Goal: Task Accomplishment & Management: Use online tool/utility

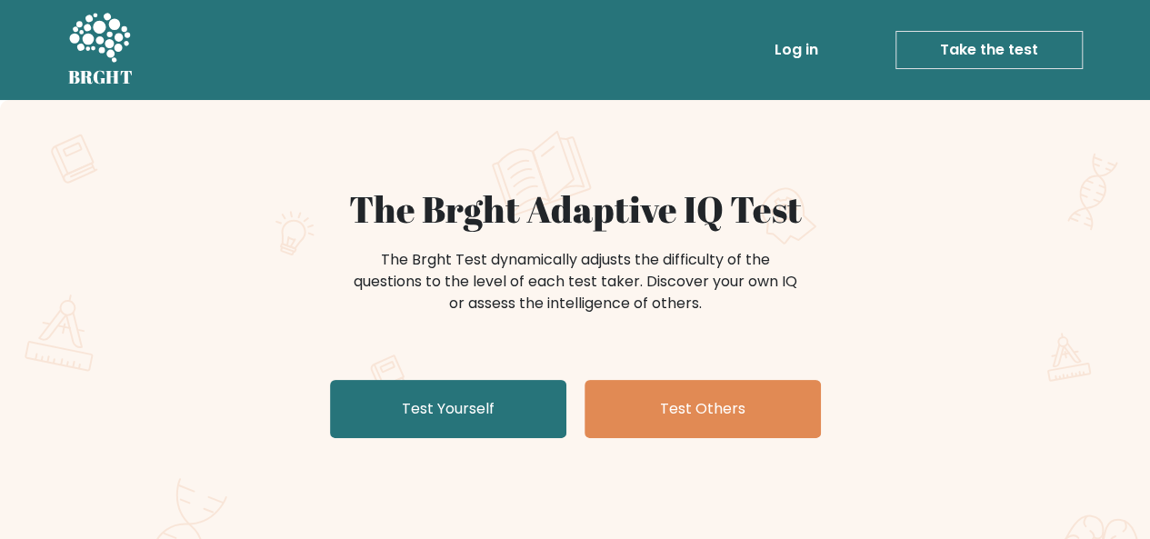
click at [189, 403] on div "The Brght Adaptive IQ Test The Brght Test dynamically adjusts the difficulty of…" at bounding box center [575, 316] width 909 height 258
click at [484, 377] on div "The Brght Adaptive IQ Test The Brght Test dynamically adjusts the difficulty of…" at bounding box center [575, 316] width 909 height 258
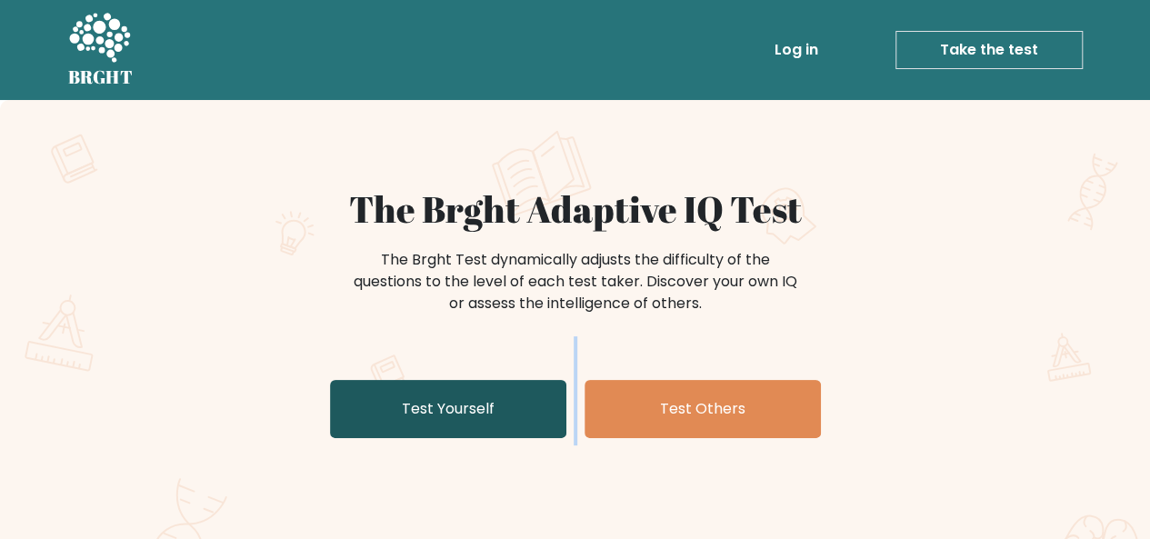
click at [471, 417] on link "Test Yourself" at bounding box center [448, 409] width 236 height 58
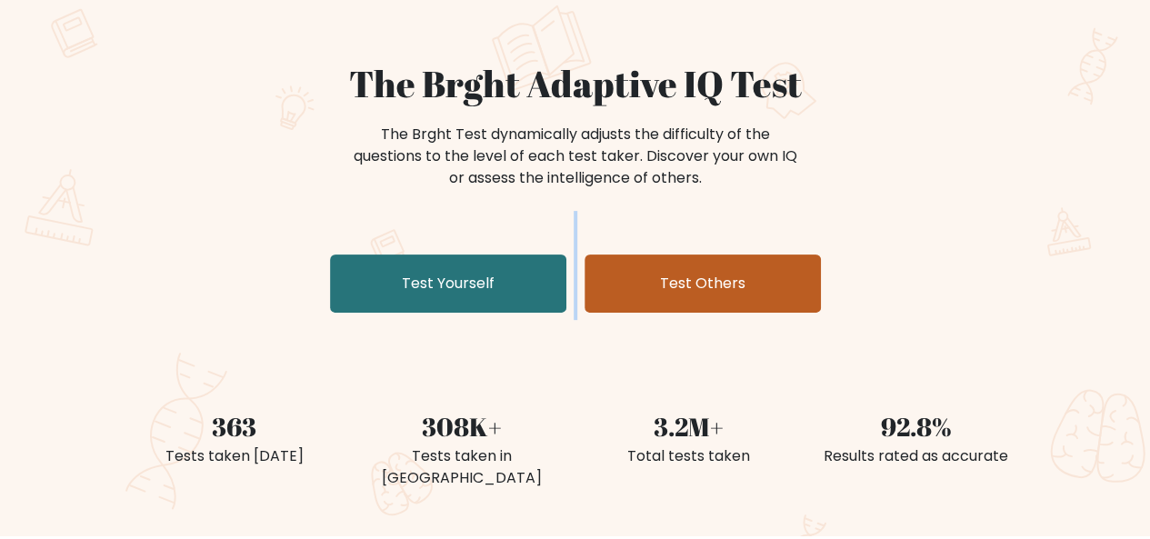
scroll to position [182, 0]
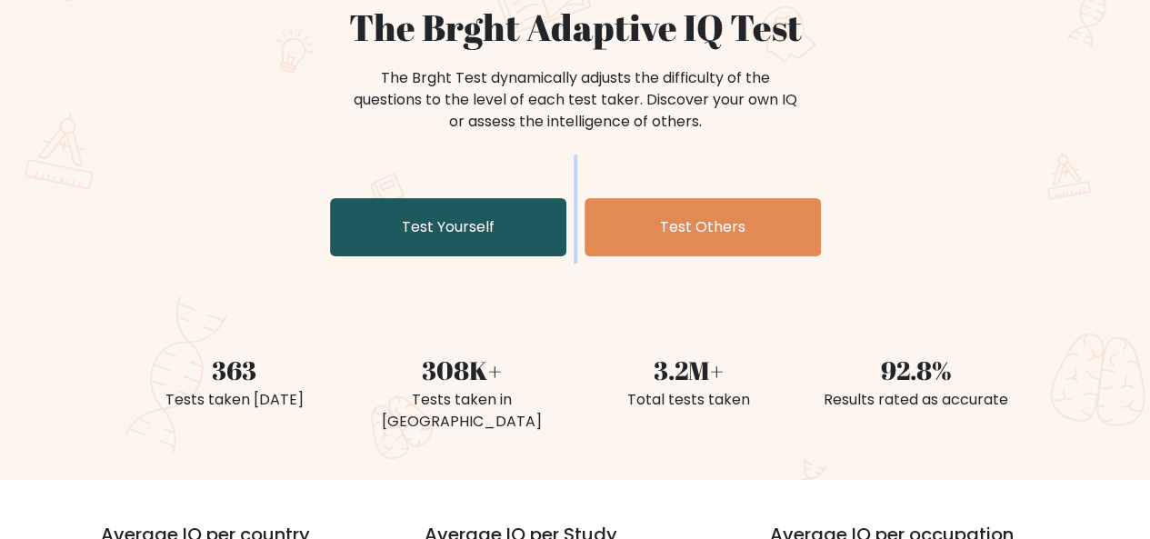
click at [442, 233] on link "Test Yourself" at bounding box center [448, 227] width 236 height 58
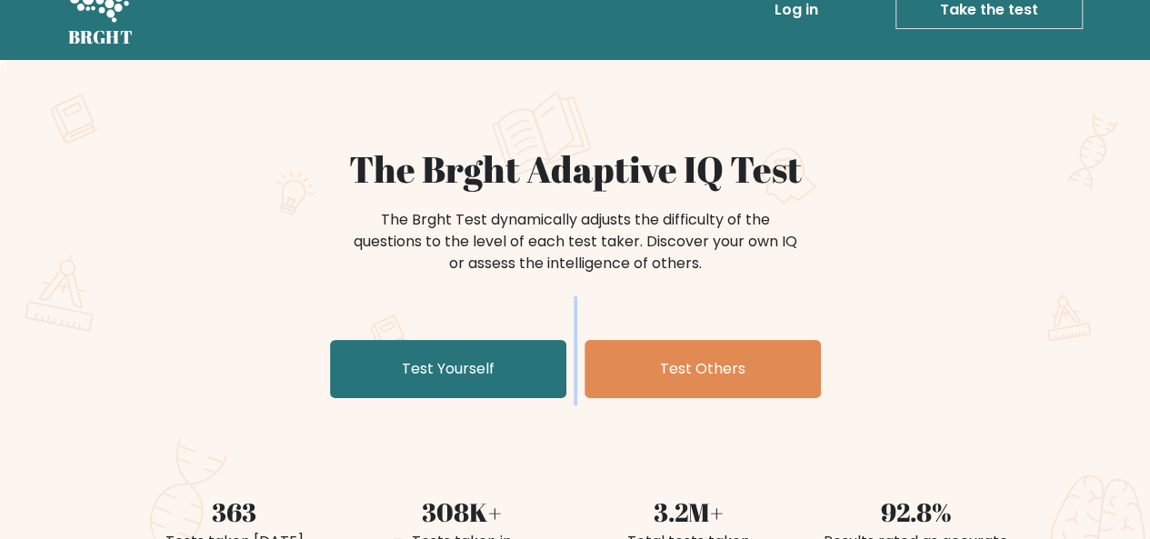
scroll to position [0, 0]
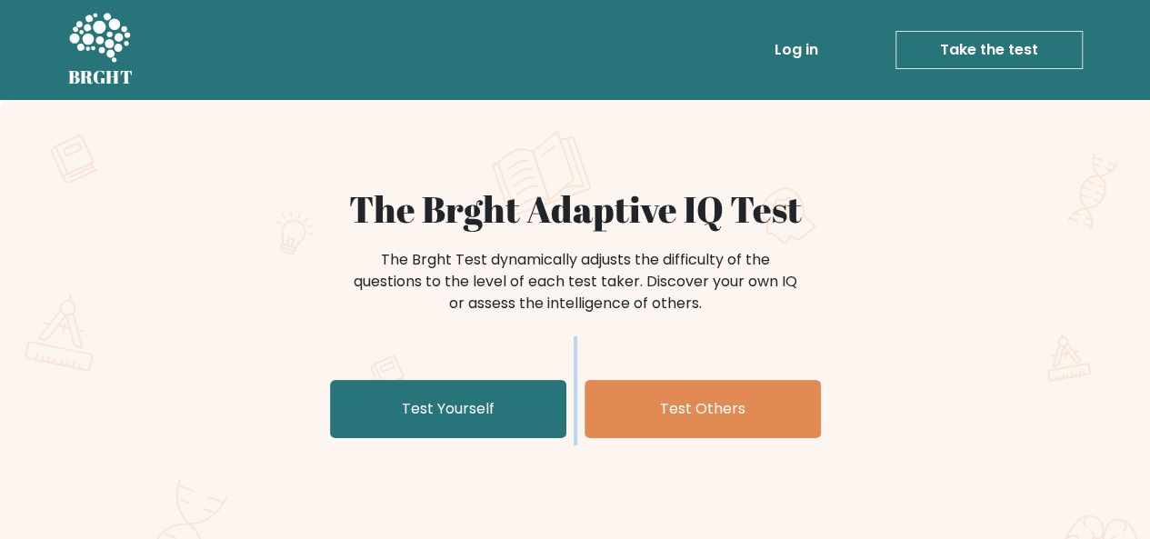
drag, startPoint x: 1003, startPoint y: 66, endPoint x: 972, endPoint y: 72, distance: 31.4
click at [1001, 66] on link "Take the test" at bounding box center [988, 50] width 187 height 38
click at [1050, 55] on link "Take the test" at bounding box center [988, 50] width 187 height 38
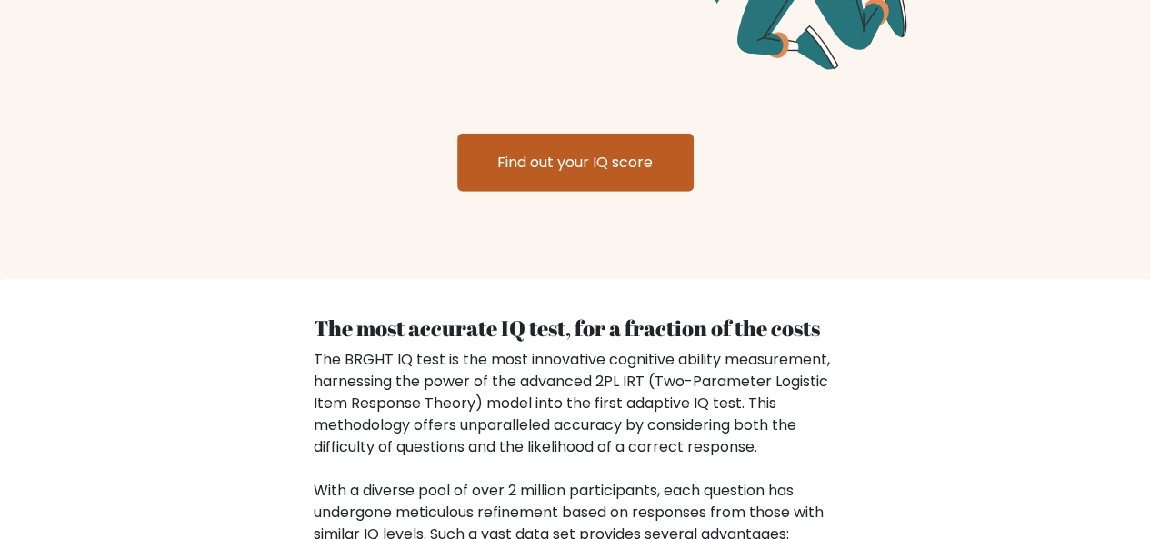
scroll to position [2454, 0]
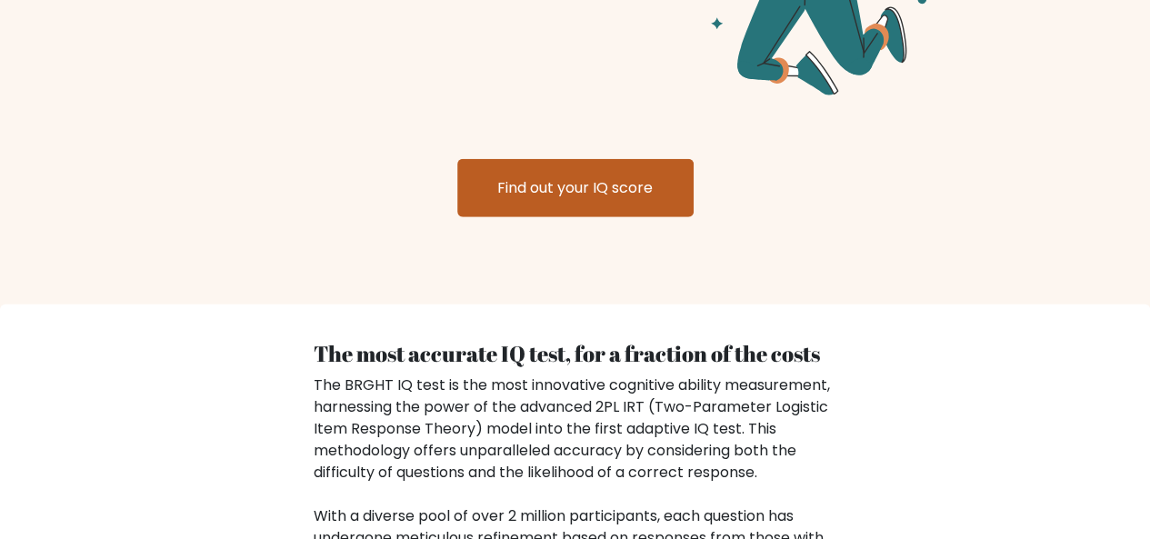
click at [592, 159] on link "Find out your IQ score" at bounding box center [575, 188] width 236 height 58
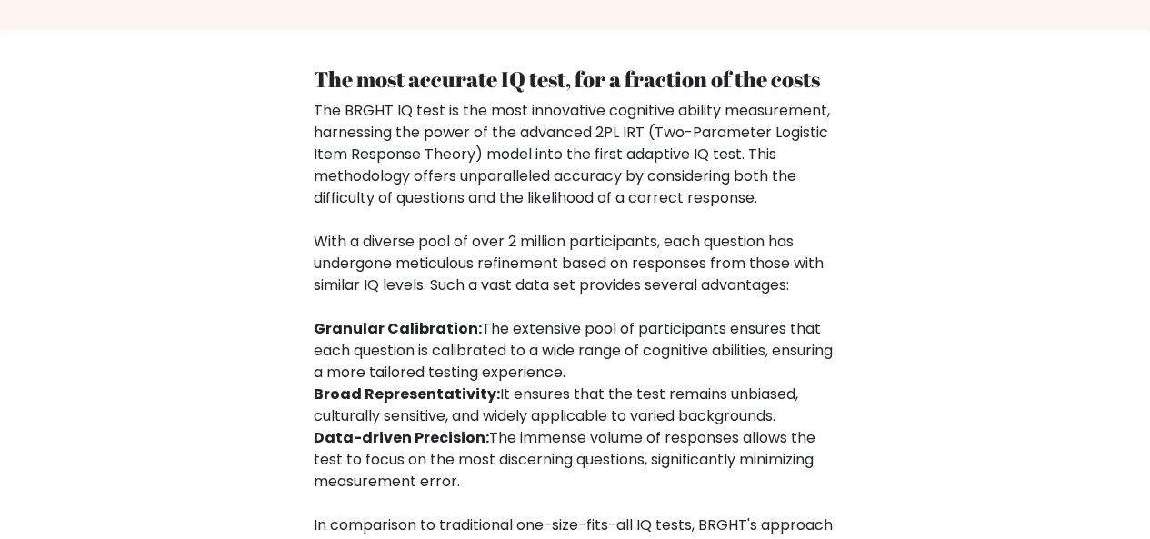
scroll to position [2654, 0]
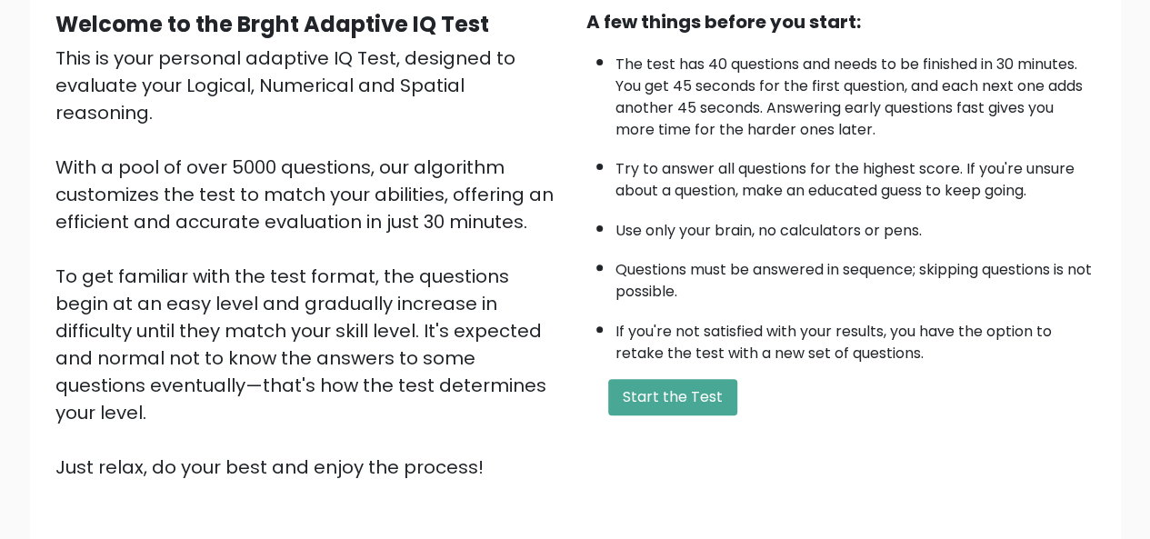
scroll to position [182, 0]
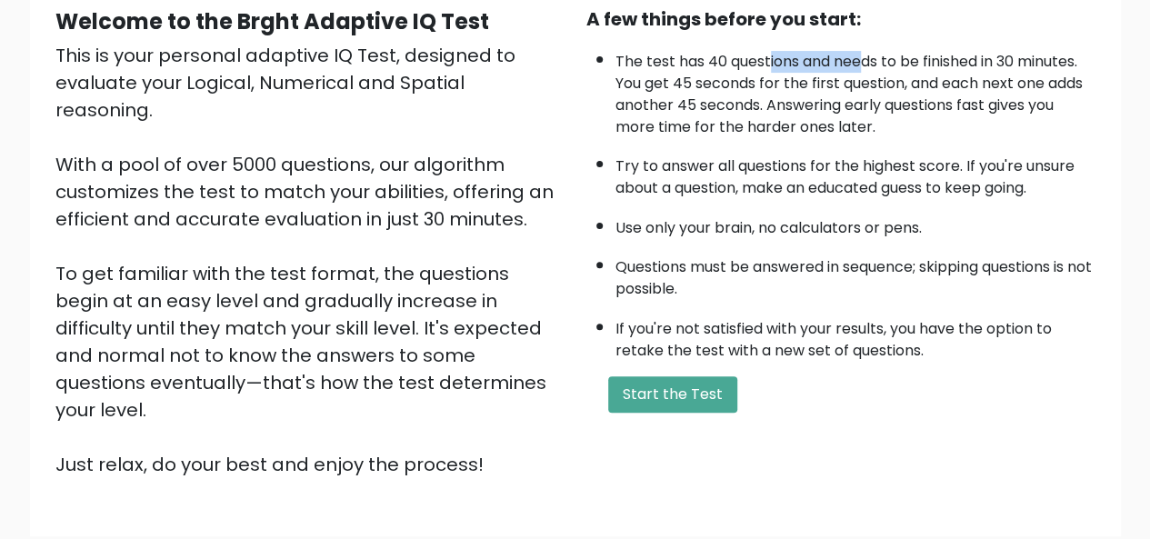
drag, startPoint x: 859, startPoint y: 65, endPoint x: 739, endPoint y: 57, distance: 120.2
click at [749, 57] on li "The test has 40 questions and needs to be finished in 30 minutes. You get 45 se…" at bounding box center [855, 90] width 480 height 96
click at [739, 57] on li "The test has 40 questions and needs to be finished in 30 minutes. You get 45 se…" at bounding box center [855, 90] width 480 height 96
click at [891, 63] on li "The test has 40 questions and needs to be finished in 30 minutes. You get 45 se…" at bounding box center [855, 90] width 480 height 96
drag, startPoint x: 881, startPoint y: 63, endPoint x: 754, endPoint y: 66, distance: 127.3
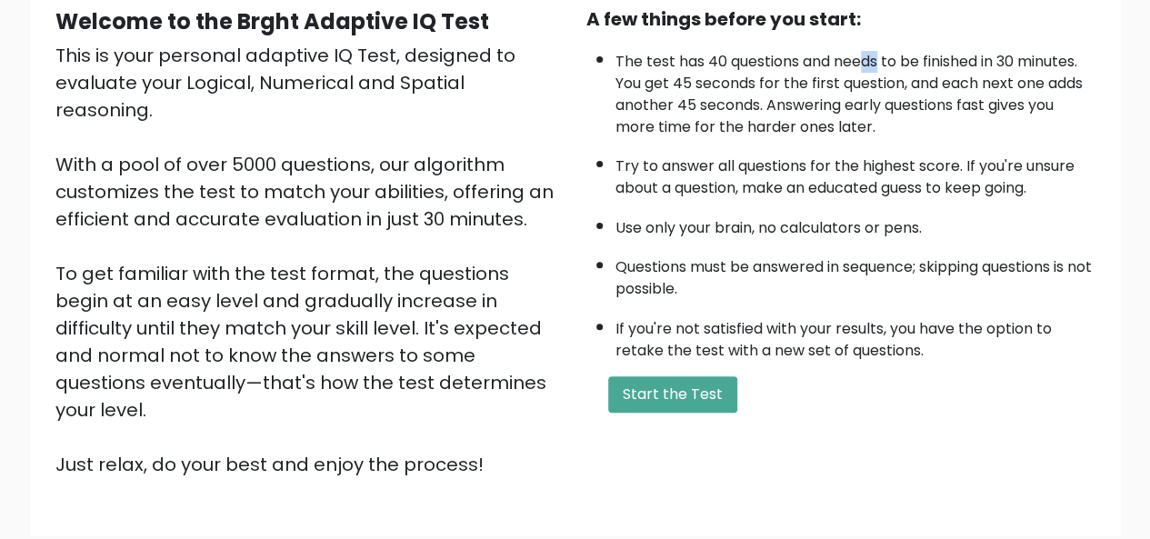
click at [809, 63] on li "The test has 40 questions and needs to be finished in 30 minutes. You get 45 se…" at bounding box center [855, 90] width 480 height 96
click at [738, 69] on li "The test has 40 questions and needs to be finished in 30 minutes. You get 45 se…" at bounding box center [855, 90] width 480 height 96
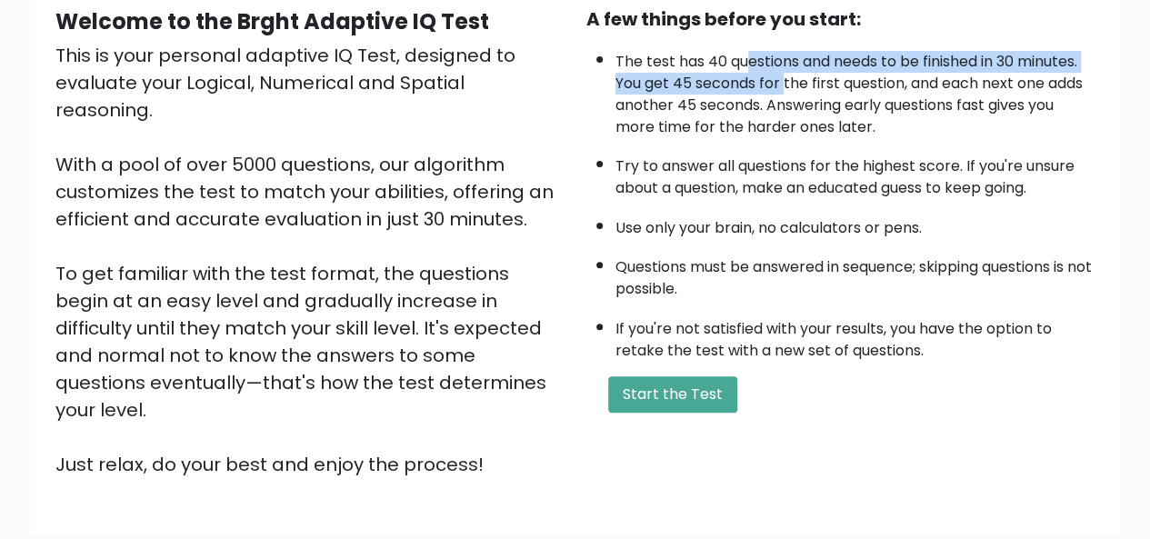
drag, startPoint x: 755, startPoint y: 69, endPoint x: 874, endPoint y: 88, distance: 120.6
click at [796, 75] on li "The test has 40 questions and needs to be finished in 30 minutes. You get 45 se…" at bounding box center [855, 90] width 480 height 96
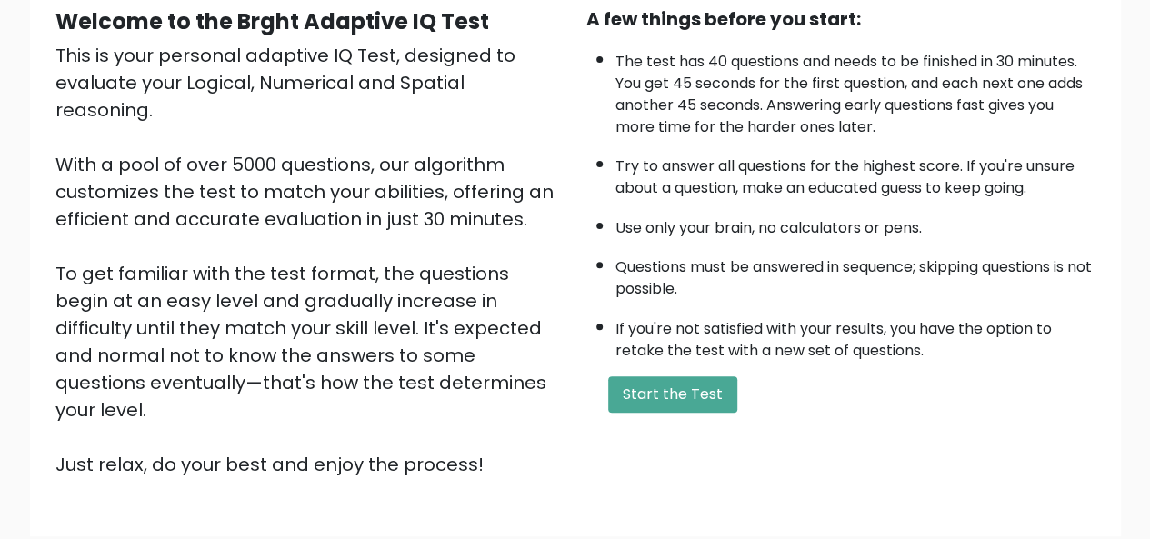
click at [887, 91] on li "The test has 40 questions and needs to be finished in 30 minutes. You get 45 se…" at bounding box center [855, 90] width 480 height 96
click at [865, 119] on li "The test has 40 questions and needs to be finished in 30 minutes. You get 45 se…" at bounding box center [855, 90] width 480 height 96
click at [872, 126] on li "The test has 40 questions and needs to be finished in 30 minutes. You get 45 se…" at bounding box center [855, 90] width 480 height 96
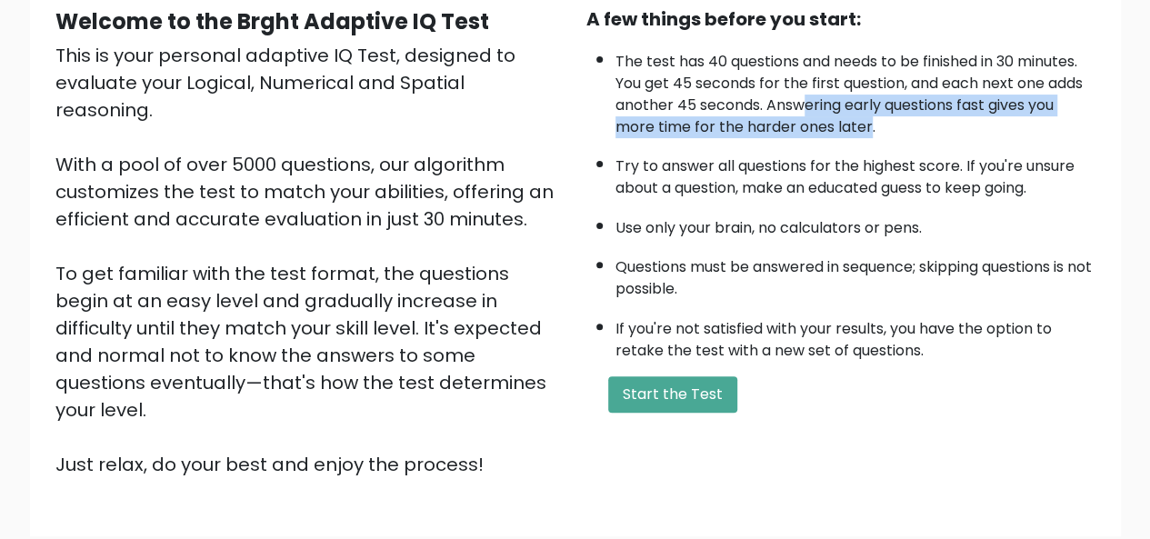
drag, startPoint x: 862, startPoint y: 113, endPoint x: 772, endPoint y: 88, distance: 93.2
click at [777, 90] on li "The test has 40 questions and needs to be finished in 30 minutes. You get 45 se…" at bounding box center [855, 90] width 480 height 96
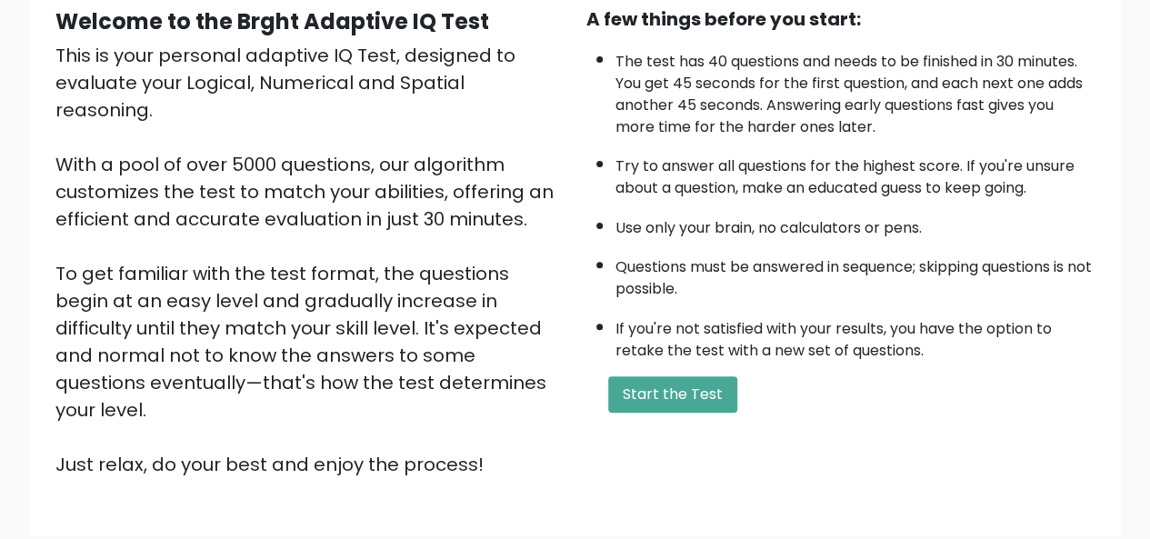
click at [751, 85] on li "The test has 40 questions and needs to be finished in 30 minutes. You get 45 se…" at bounding box center [855, 90] width 480 height 96
drag, startPoint x: 925, startPoint y: 85, endPoint x: 956, endPoint y: 86, distance: 30.9
click at [950, 85] on li "The test has 40 questions and needs to be finished in 30 minutes. You get 45 se…" at bounding box center [855, 90] width 480 height 96
click at [1003, 92] on li "The test has 40 questions and needs to be finished in 30 minutes. You get 45 se…" at bounding box center [855, 90] width 480 height 96
drag, startPoint x: 1010, startPoint y: 90, endPoint x: 849, endPoint y: 81, distance: 161.1
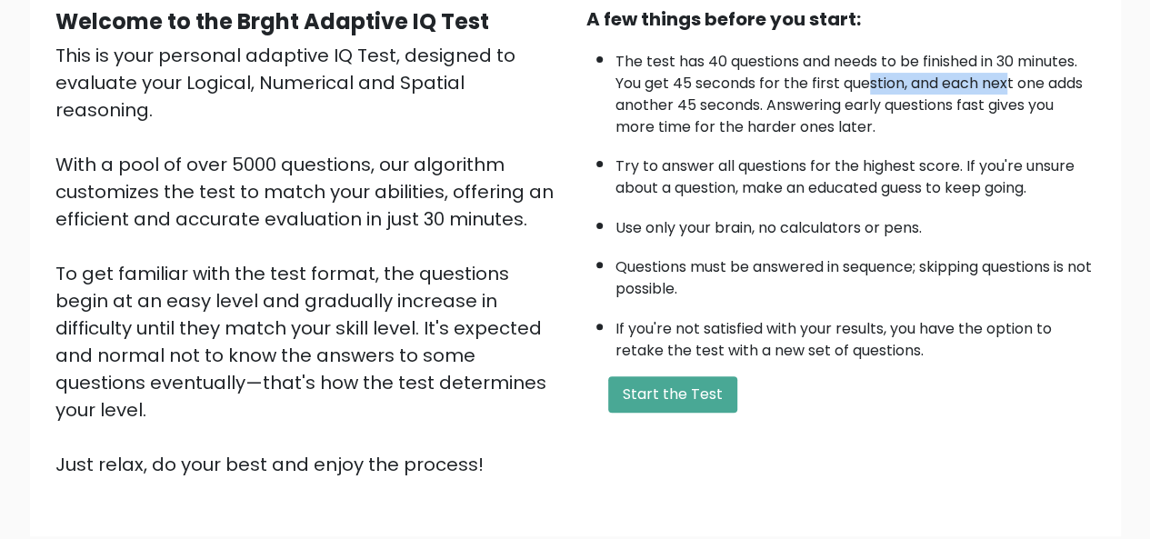
click at [849, 81] on li "The test has 40 questions and needs to be finished in 30 minutes. You get 45 se…" at bounding box center [855, 90] width 480 height 96
click at [811, 81] on li "The test has 40 questions and needs to be finished in 30 minutes. You get 45 se…" at bounding box center [855, 90] width 480 height 96
click at [842, 117] on li "The test has 40 questions and needs to be finished in 30 minutes. You get 45 se…" at bounding box center [855, 90] width 480 height 96
click at [847, 120] on li "The test has 40 questions and needs to be finished in 30 minutes. You get 45 se…" at bounding box center [855, 90] width 480 height 96
drag, startPoint x: 803, startPoint y: 105, endPoint x: 875, endPoint y: 103, distance: 71.8
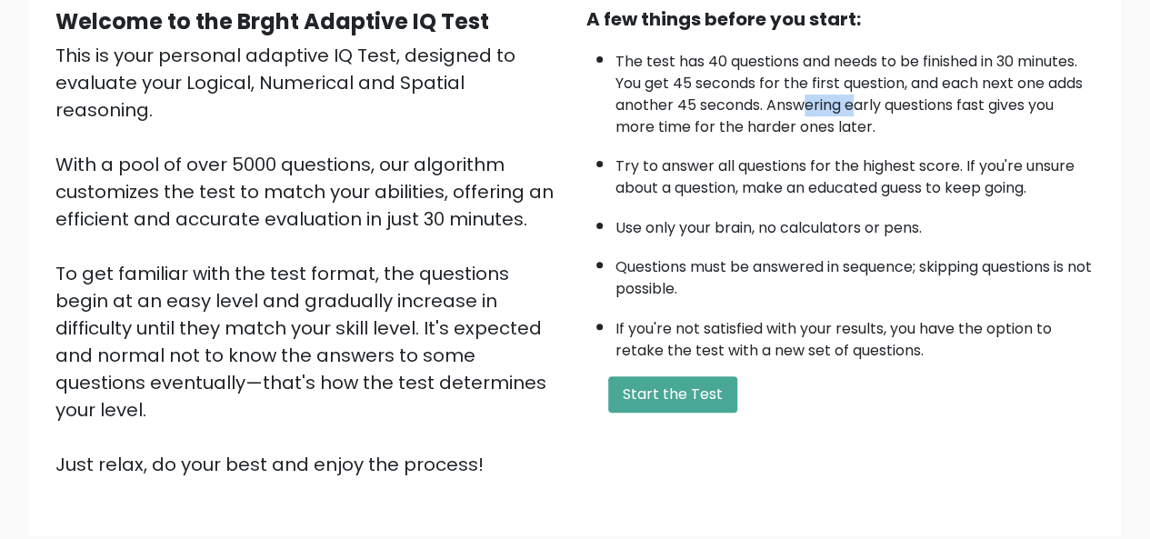
click at [874, 103] on li "The test has 40 questions and needs to be finished in 30 minutes. You get 45 se…" at bounding box center [855, 90] width 480 height 96
click at [878, 103] on li "The test has 40 questions and needs to be finished in 30 minutes. You get 45 se…" at bounding box center [855, 90] width 480 height 96
drag, startPoint x: 1040, startPoint y: 108, endPoint x: 904, endPoint y: 100, distance: 135.6
click at [904, 100] on li "The test has 40 questions and needs to be finished in 30 minutes. You get 45 se…" at bounding box center [855, 90] width 480 height 96
click at [862, 101] on li "The test has 40 questions and needs to be finished in 30 minutes. You get 45 se…" at bounding box center [855, 90] width 480 height 96
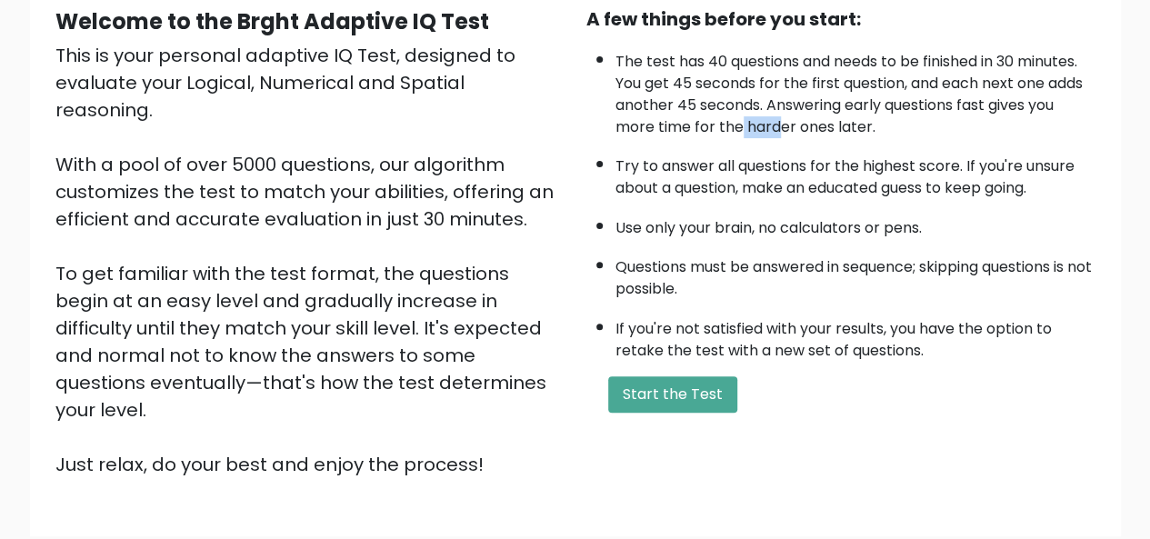
click at [838, 131] on li "The test has 40 questions and needs to be finished in 30 minutes. You get 45 se…" at bounding box center [855, 90] width 480 height 96
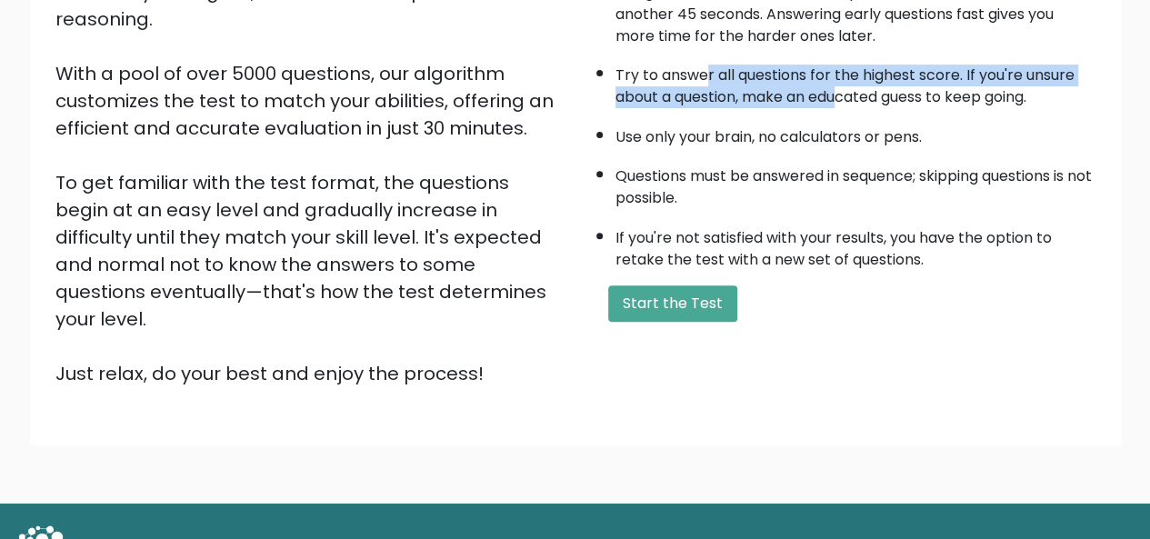
drag, startPoint x: 840, startPoint y: 92, endPoint x: 685, endPoint y: 73, distance: 155.7
click at [702, 73] on li "Try to answer all questions for the highest score. If you're unsure about a que…" at bounding box center [855, 81] width 480 height 53
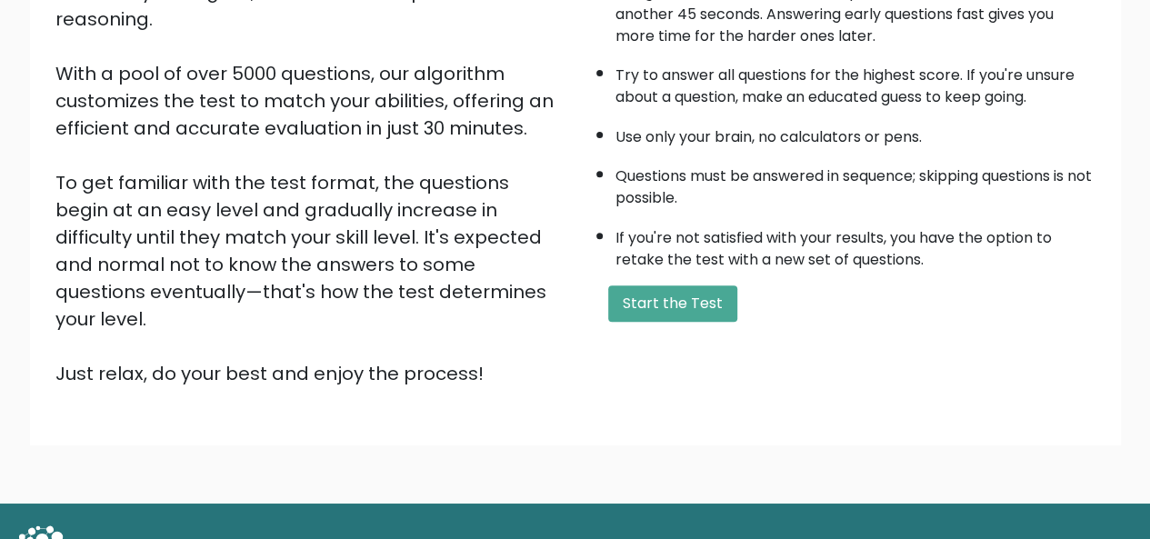
click at [683, 73] on li "Try to answer all questions for the highest score. If you're unsure about a que…" at bounding box center [855, 81] width 480 height 53
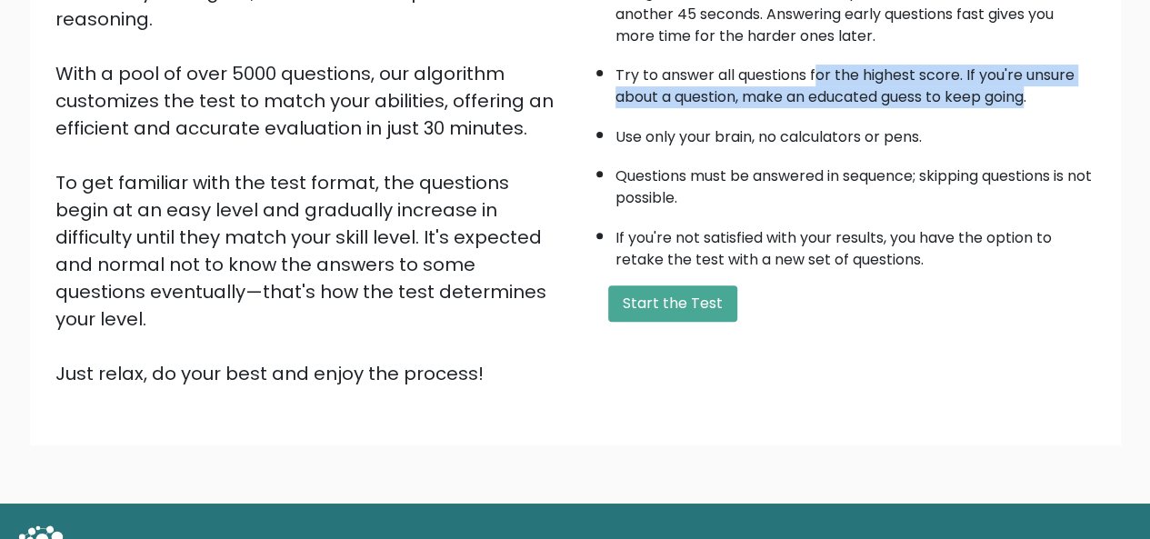
drag, startPoint x: 1034, startPoint y: 94, endPoint x: 799, endPoint y: 83, distance: 235.6
click at [811, 83] on li "Try to answer all questions for the highest score. If you're unsure about a que…" at bounding box center [855, 81] width 480 height 53
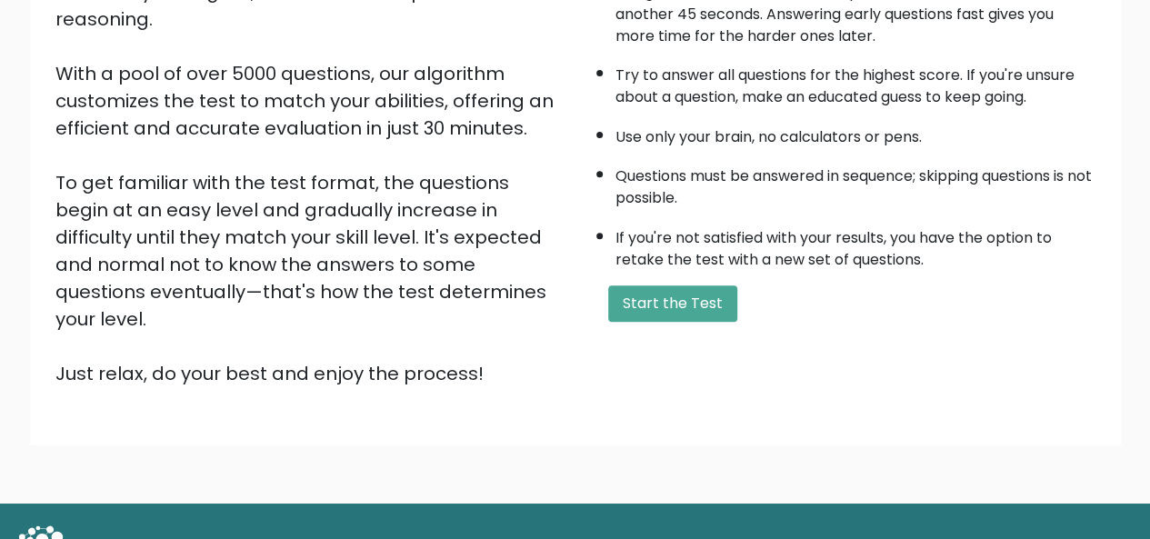
click at [774, 79] on li "Try to answer all questions for the highest score. If you're unsure about a que…" at bounding box center [855, 81] width 480 height 53
drag, startPoint x: 772, startPoint y: 77, endPoint x: 894, endPoint y: 76, distance: 121.8
click at [894, 76] on li "Try to answer all questions for the highest score. If you're unsure about a que…" at bounding box center [855, 81] width 480 height 53
click at [946, 79] on li "Try to answer all questions for the highest score. If you're unsure about a que…" at bounding box center [855, 81] width 480 height 53
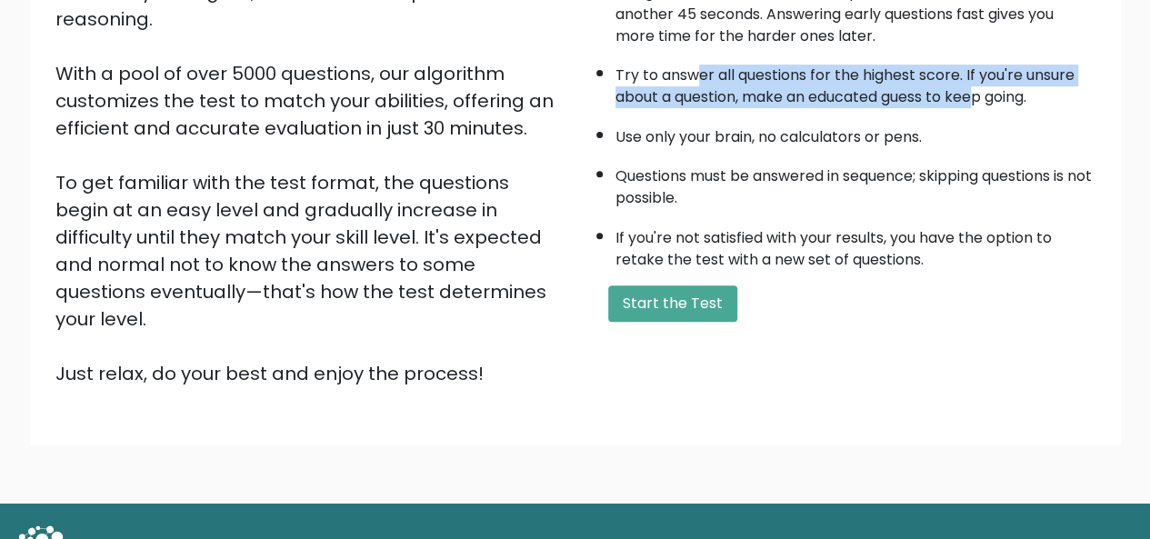
drag, startPoint x: 979, startPoint y: 91, endPoint x: 691, endPoint y: 83, distance: 288.2
click at [692, 83] on li "Try to answer all questions for the highest score. If you're unsure about a que…" at bounding box center [855, 81] width 480 height 53
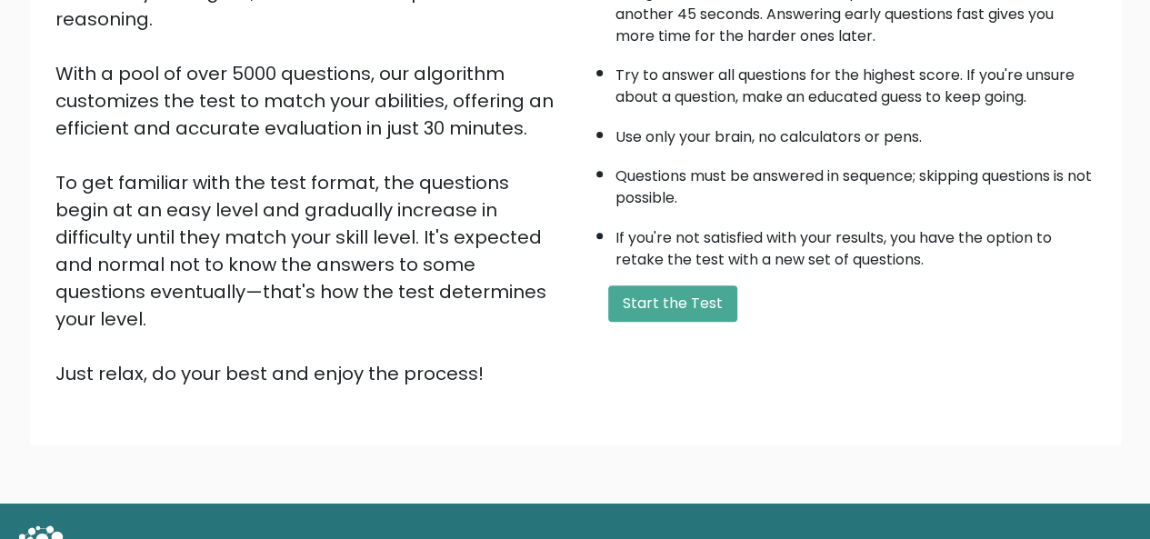
click at [691, 83] on li "Try to answer all questions for the highest score. If you're unsure about a que…" at bounding box center [855, 81] width 480 height 53
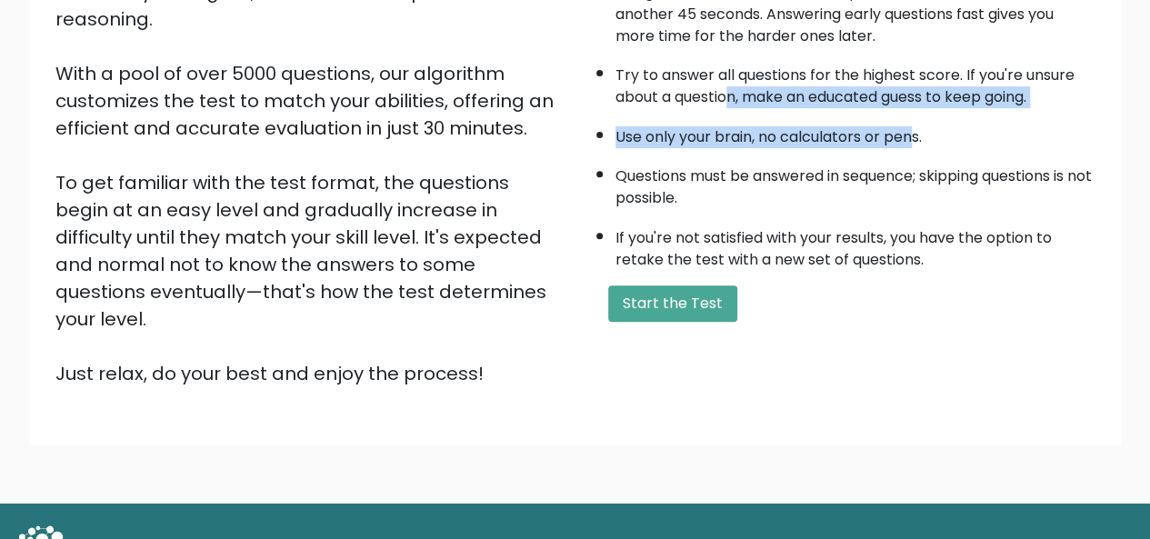
drag, startPoint x: 732, startPoint y: 95, endPoint x: 961, endPoint y: 113, distance: 229.7
click at [955, 112] on ul "The test has 40 questions and needs to be finished in 30 minutes. You get 45 se…" at bounding box center [840, 111] width 509 height 320
click at [973, 117] on li "Use only your brain, no calculators or pens." at bounding box center [855, 132] width 480 height 31
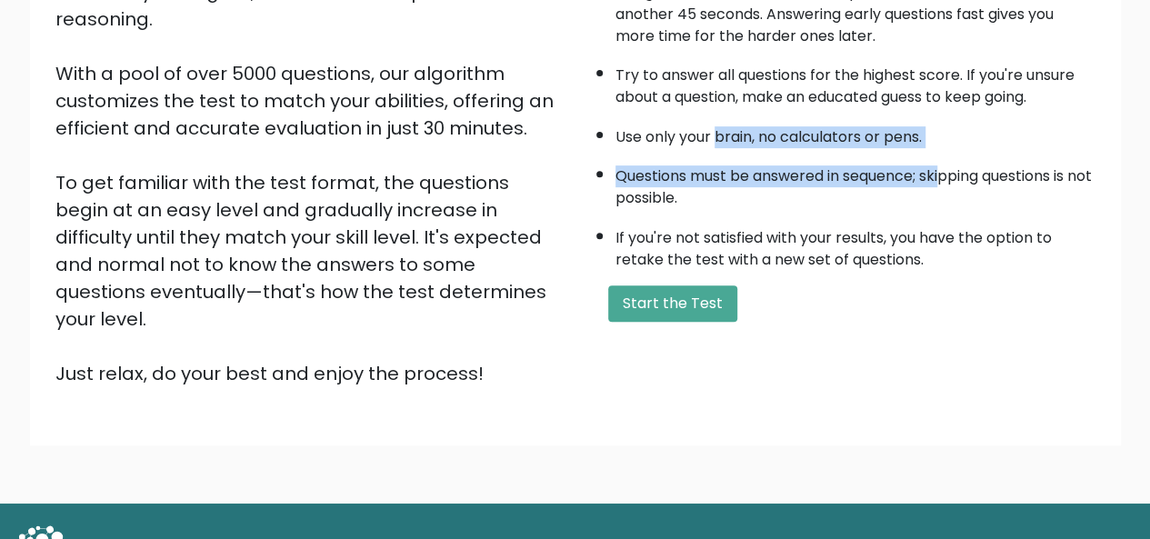
drag, startPoint x: 890, startPoint y: 157, endPoint x: 714, endPoint y: 112, distance: 181.2
click at [714, 112] on ul "The test has 40 questions and needs to be finished in 30 minutes. You get 45 se…" at bounding box center [840, 111] width 509 height 320
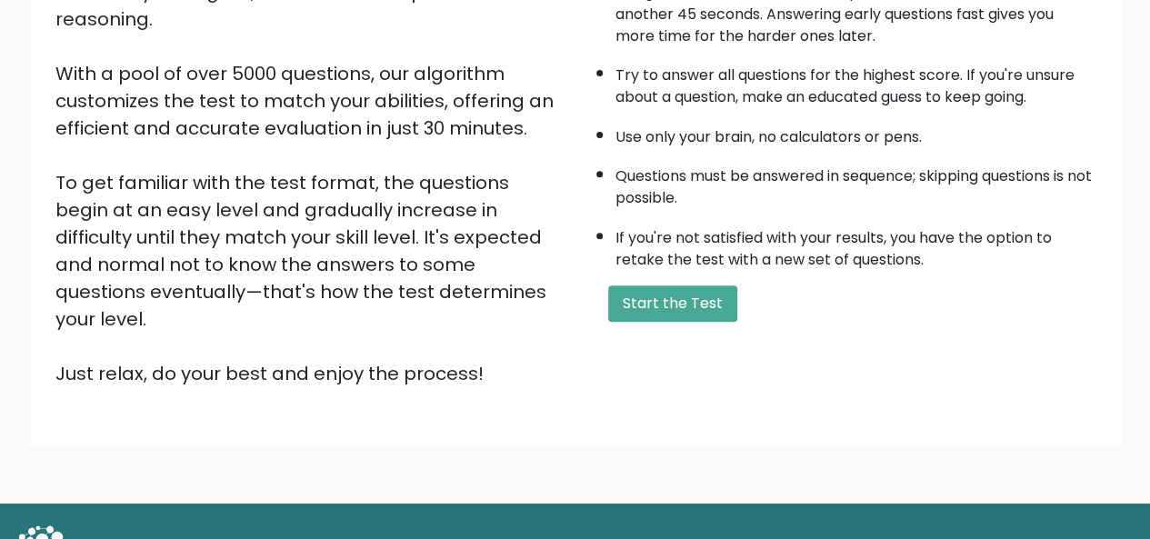
click at [677, 114] on ul "The test has 40 questions and needs to be finished in 30 minutes. You get 45 se…" at bounding box center [840, 111] width 509 height 320
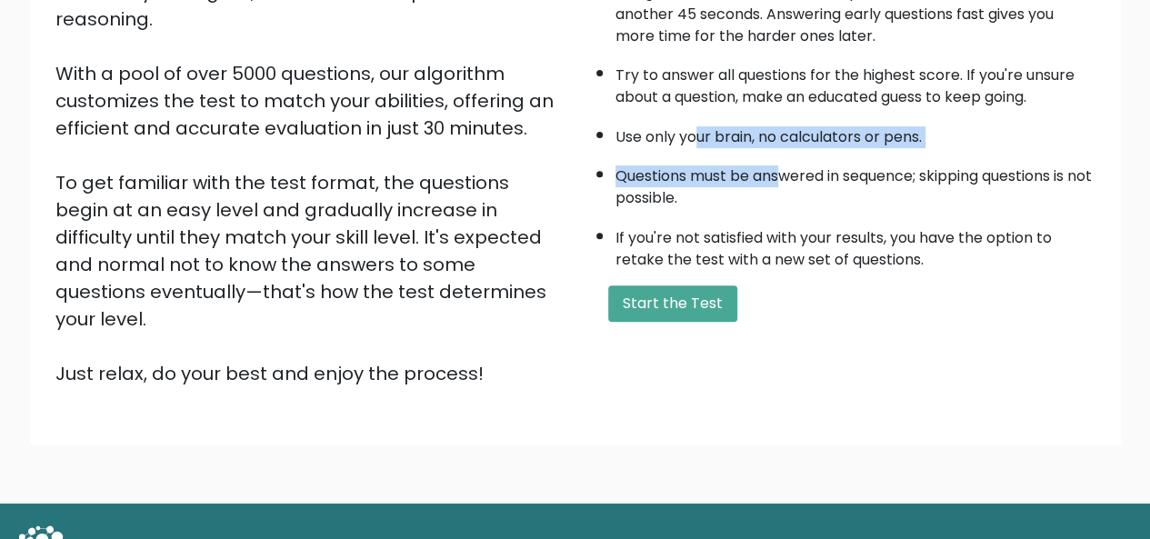
drag, startPoint x: 703, startPoint y: 112, endPoint x: 839, endPoint y: 206, distance: 165.1
click at [798, 171] on ul "The test has 40 questions and needs to be finished in 30 minutes. You get 45 se…" at bounding box center [840, 111] width 509 height 320
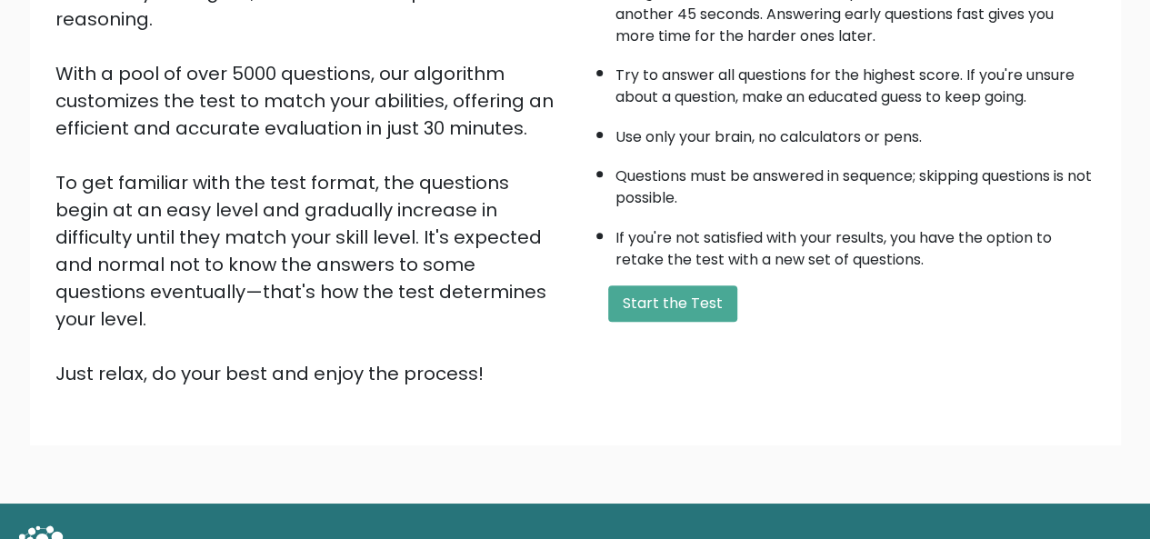
click at [846, 214] on ul "The test has 40 questions and needs to be finished in 30 minutes. You get 45 se…" at bounding box center [840, 111] width 509 height 320
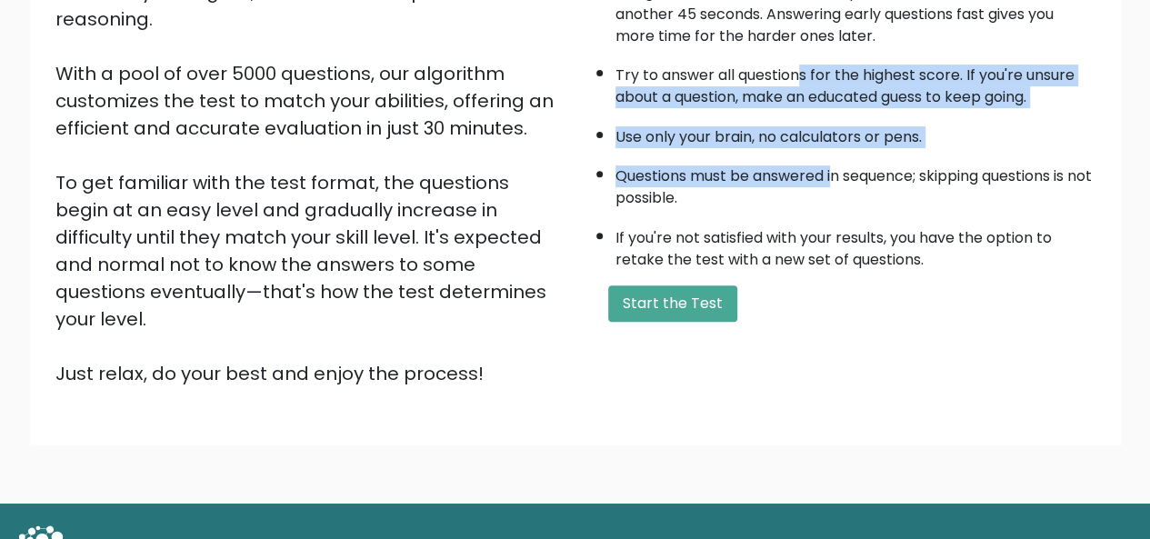
drag, startPoint x: 809, startPoint y: 89, endPoint x: 796, endPoint y: 72, distance: 21.4
click at [796, 72] on ul "The test has 40 questions and needs to be finished in 30 minutes. You get 45 se…" at bounding box center [840, 111] width 509 height 320
click at [820, 184] on li "Questions must be answered in sequence; skipping questions is not possible." at bounding box center [855, 182] width 480 height 53
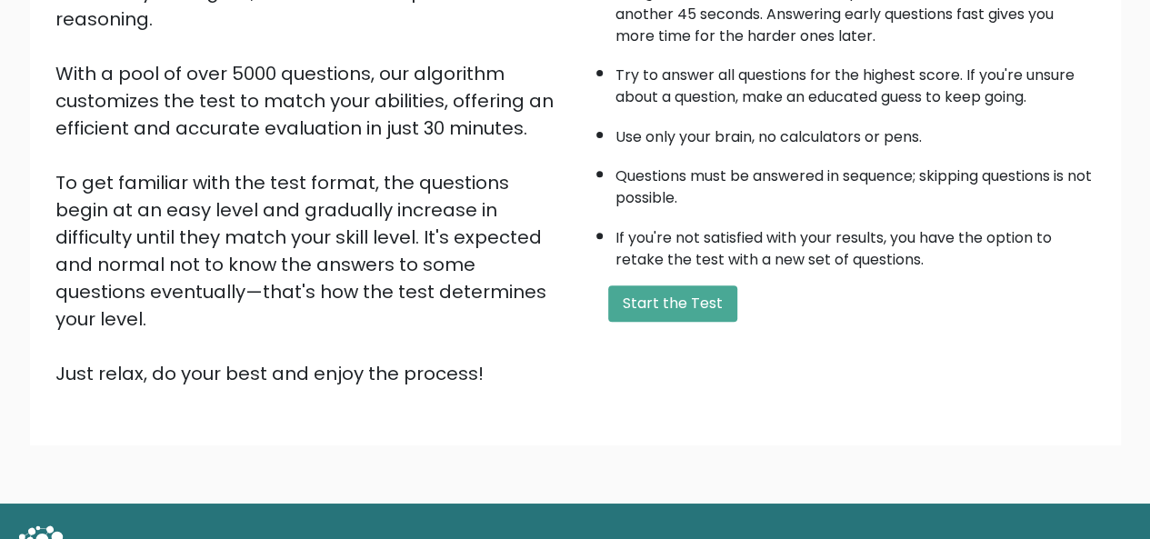
click at [833, 218] on li "If you're not satisfied with your results, you have the option to retake the te…" at bounding box center [855, 244] width 480 height 53
click at [805, 163] on li "Questions must be answered in sequence; skipping questions is not possible." at bounding box center [855, 182] width 480 height 53
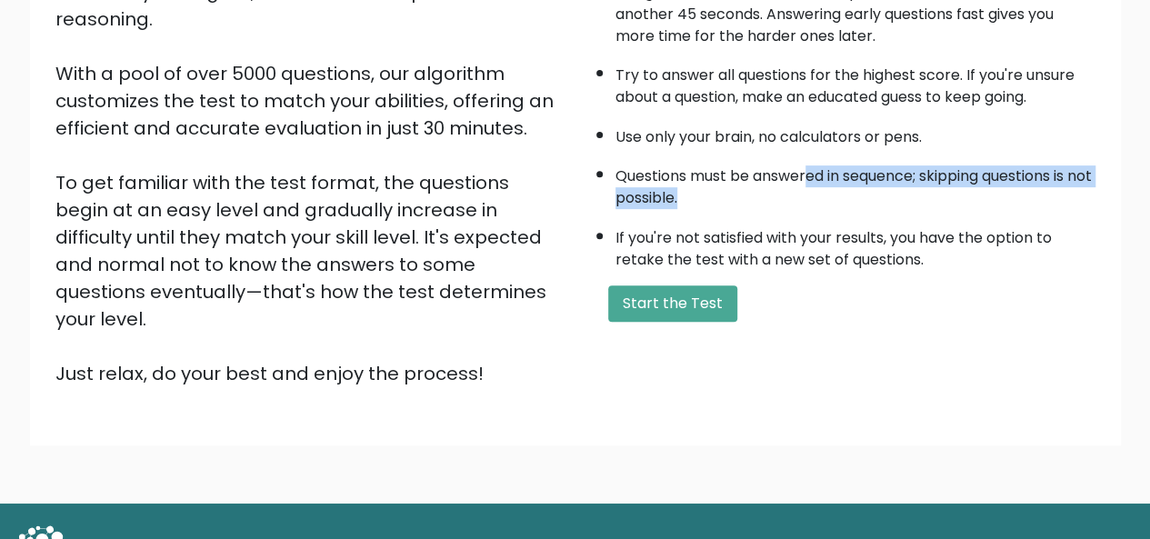
click at [776, 162] on li "Questions must be answered in sequence; skipping questions is not possible." at bounding box center [855, 182] width 480 height 53
drag, startPoint x: 787, startPoint y: 194, endPoint x: 801, endPoint y: 213, distance: 22.7
click at [797, 209] on ul "The test has 40 questions and needs to be finished in 30 minutes. You get 45 se…" at bounding box center [840, 111] width 509 height 320
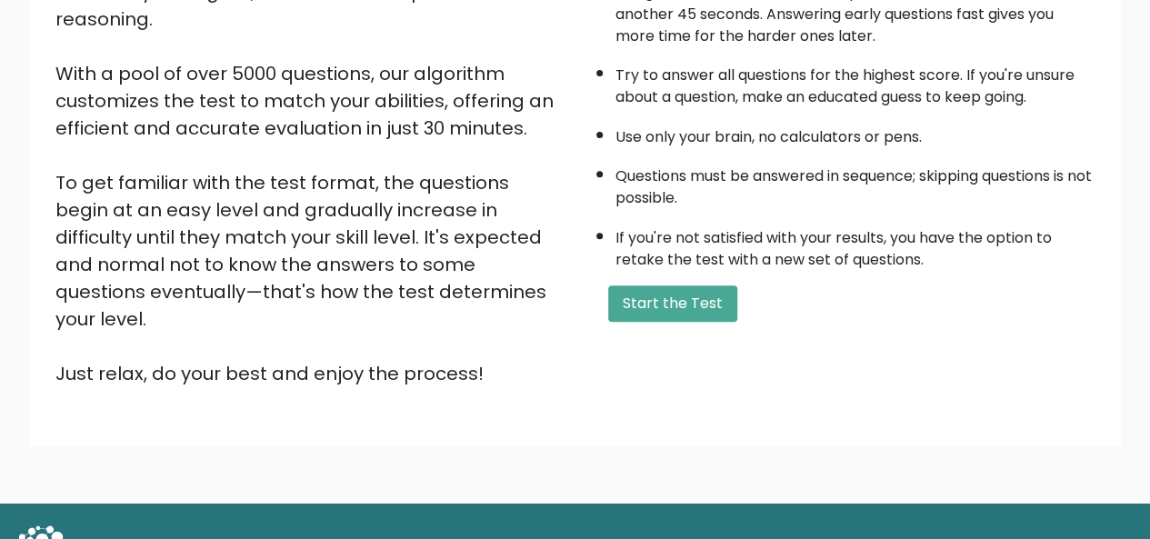
click at [801, 213] on ul "The test has 40 questions and needs to be finished in 30 minutes. You get 45 se…" at bounding box center [840, 111] width 509 height 320
drag, startPoint x: 969, startPoint y: 204, endPoint x: 861, endPoint y: 143, distance: 124.5
click at [916, 164] on li "Questions must be answered in sequence; skipping questions is not possible." at bounding box center [855, 182] width 480 height 53
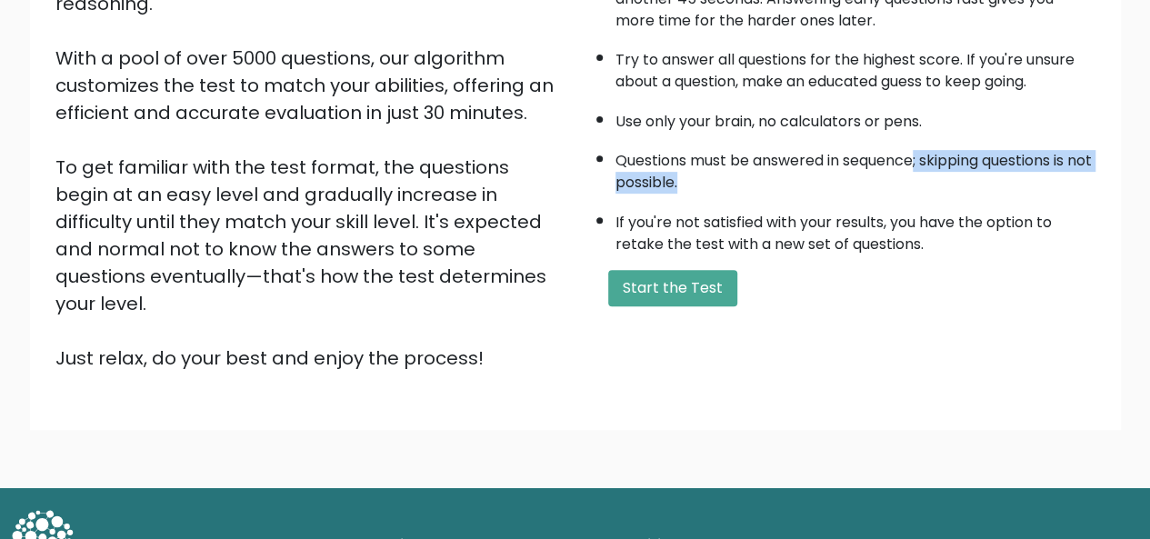
scroll to position [293, 0]
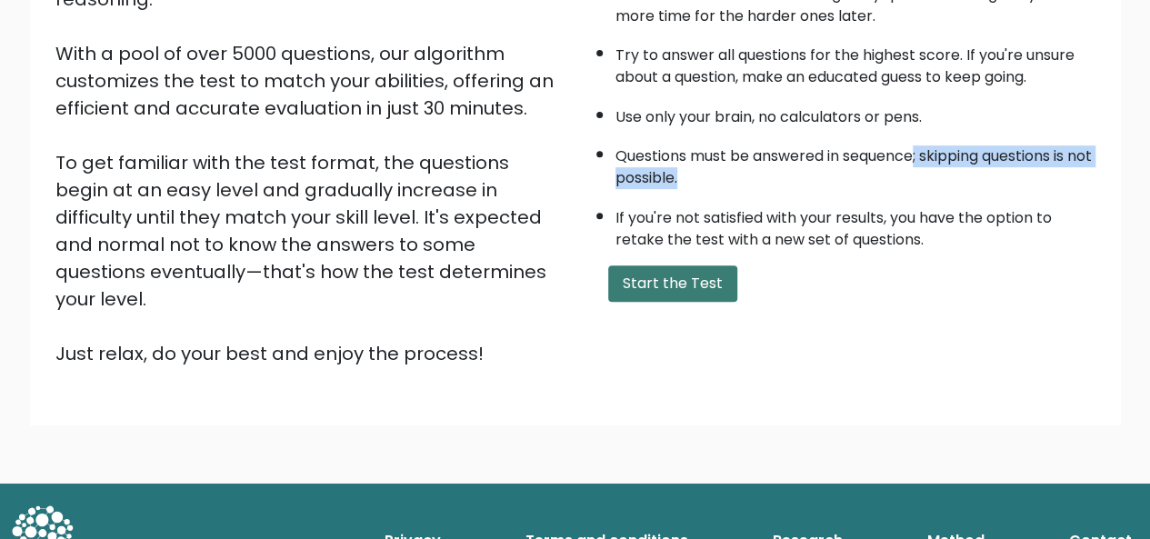
click at [673, 279] on button "Start the Test" at bounding box center [672, 283] width 129 height 36
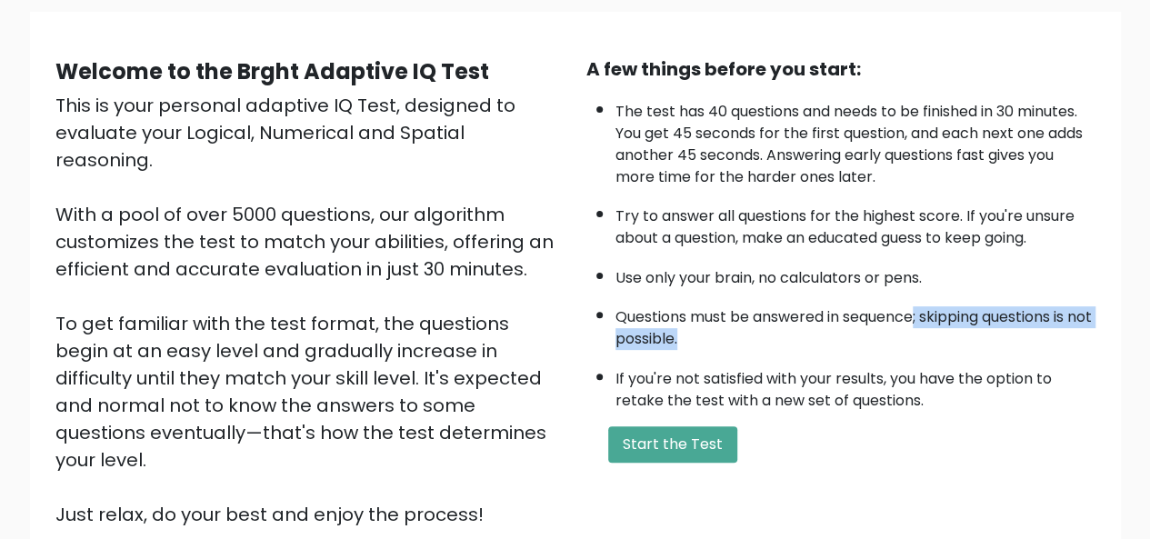
scroll to position [273, 0]
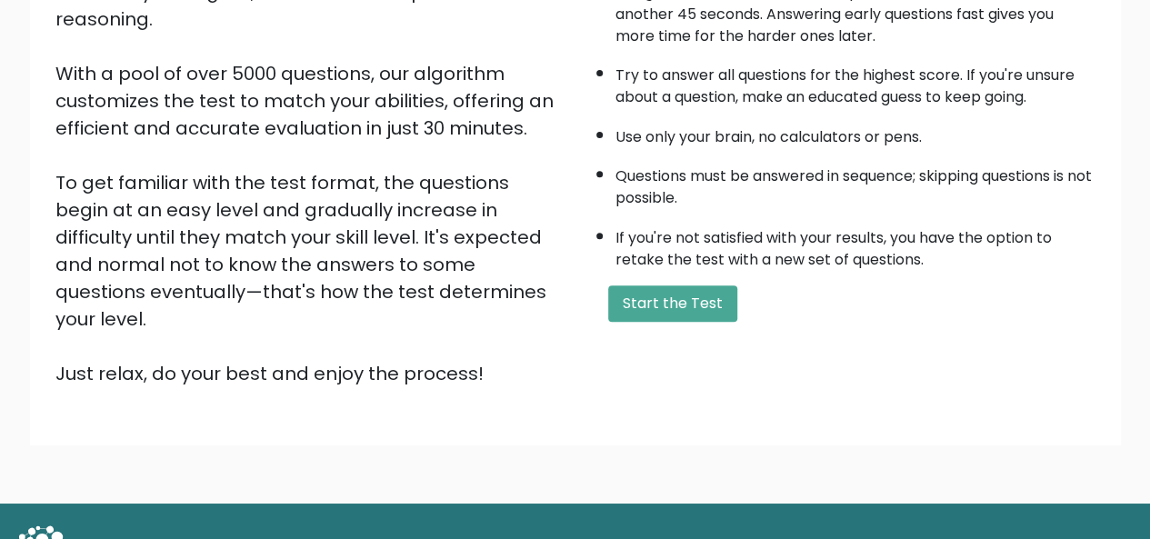
drag, startPoint x: 771, startPoint y: 332, endPoint x: 765, endPoint y: 309, distance: 23.4
click at [771, 332] on div "A few things before you start: The test has 40 questions and needs to be finish…" at bounding box center [840, 151] width 531 height 473
click at [672, 301] on button "Start the Test" at bounding box center [672, 303] width 129 height 36
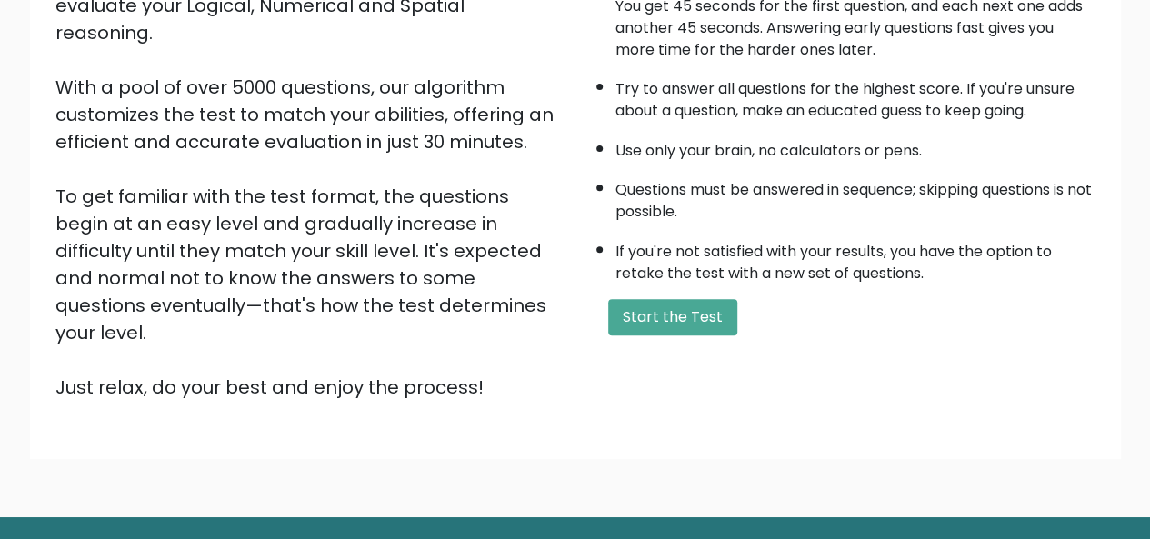
scroll to position [293, 0]
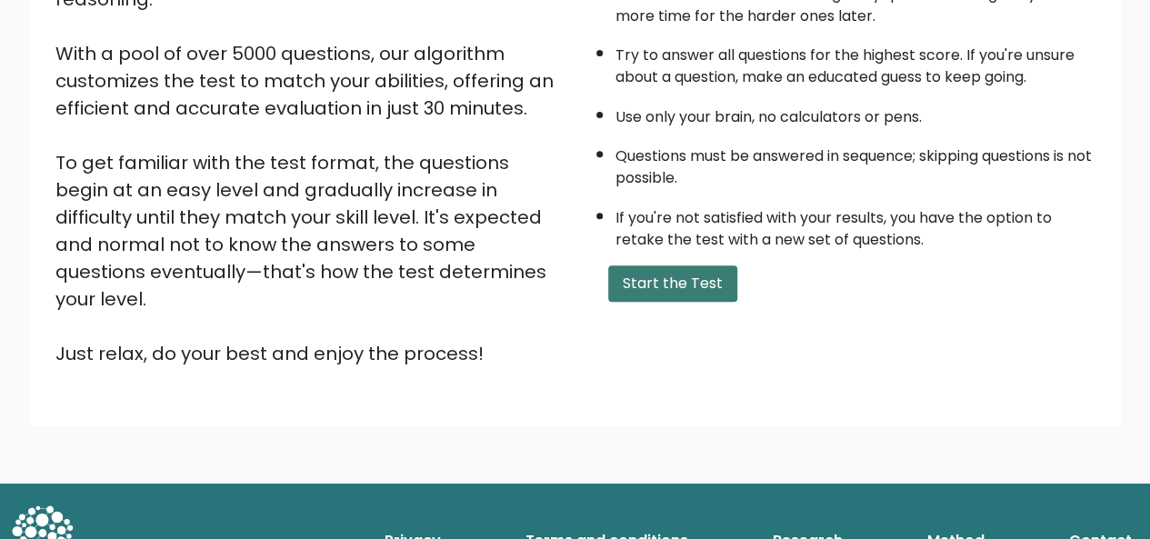
click at [672, 288] on button "Start the Test" at bounding box center [672, 283] width 129 height 36
